Goal: Check status: Check status

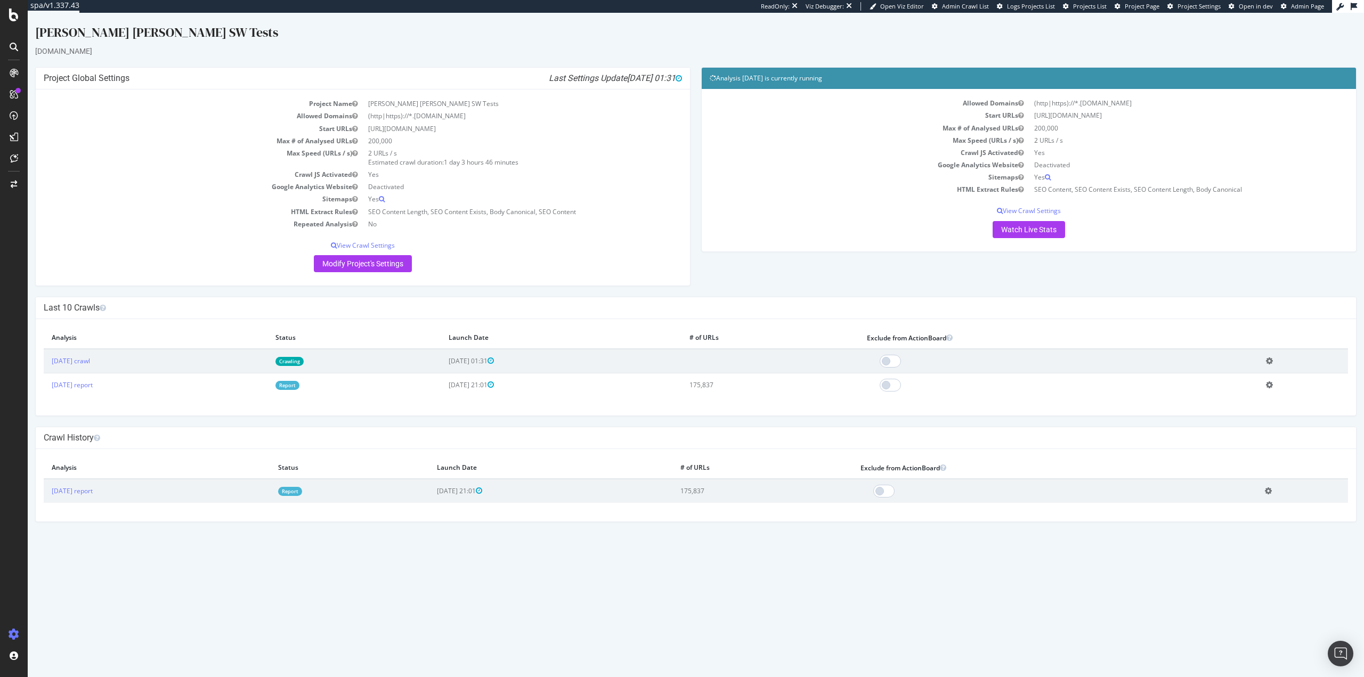
click at [304, 361] on link "Crawling" at bounding box center [289, 361] width 28 height 9
click at [68, 387] on link "2025 Sep. 24th report" at bounding box center [72, 384] width 41 height 9
